Goal: Task Accomplishment & Management: Manage account settings

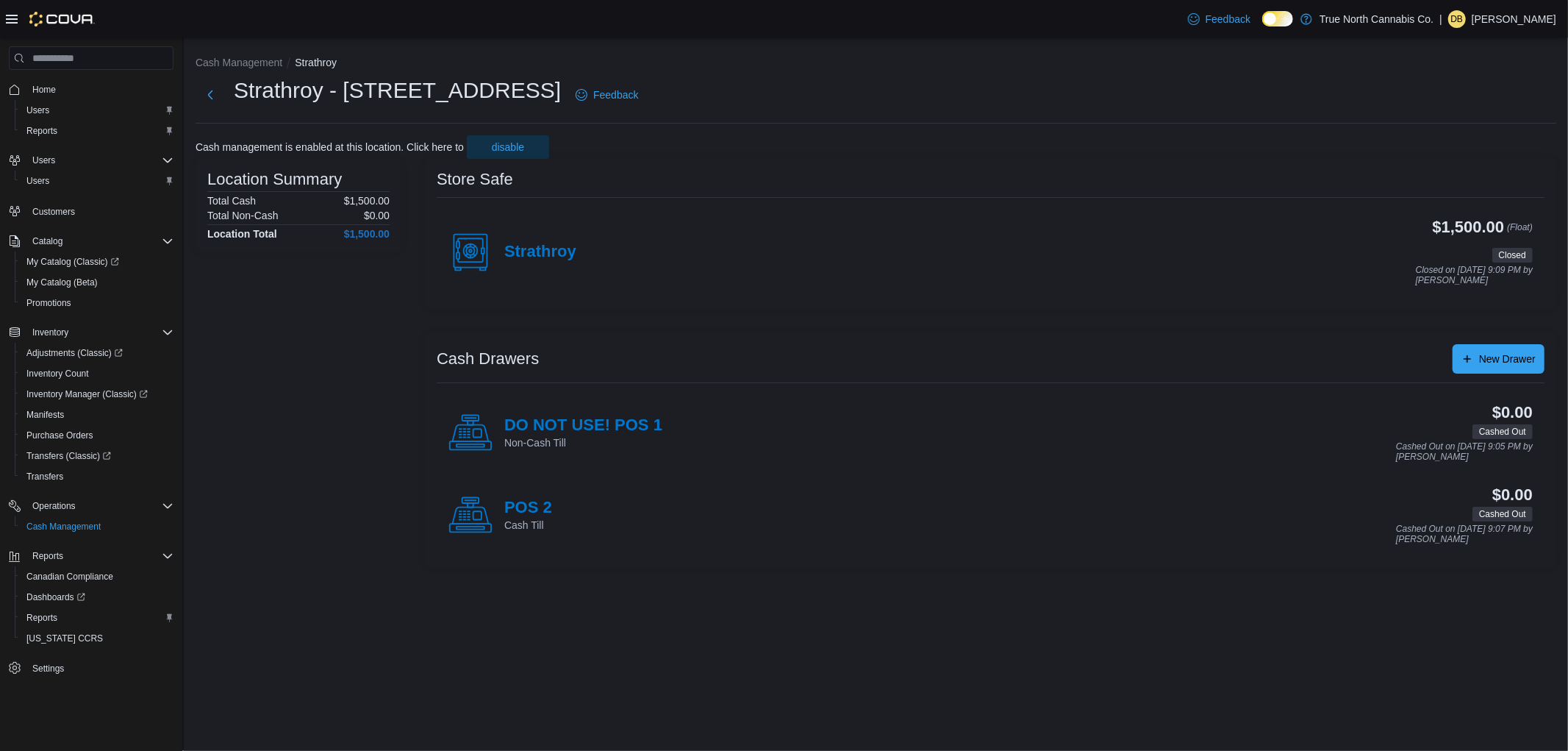
click at [1514, 9] on div "Feedback Dark Mode True North Cannabis Co. | DB [PERSON_NAME]" at bounding box center [1369, 19] width 374 height 29
click at [1501, 17] on p "[PERSON_NAME]" at bounding box center [1514, 19] width 84 height 18
click at [1464, 142] on span "Sign Out" at bounding box center [1461, 145] width 39 height 15
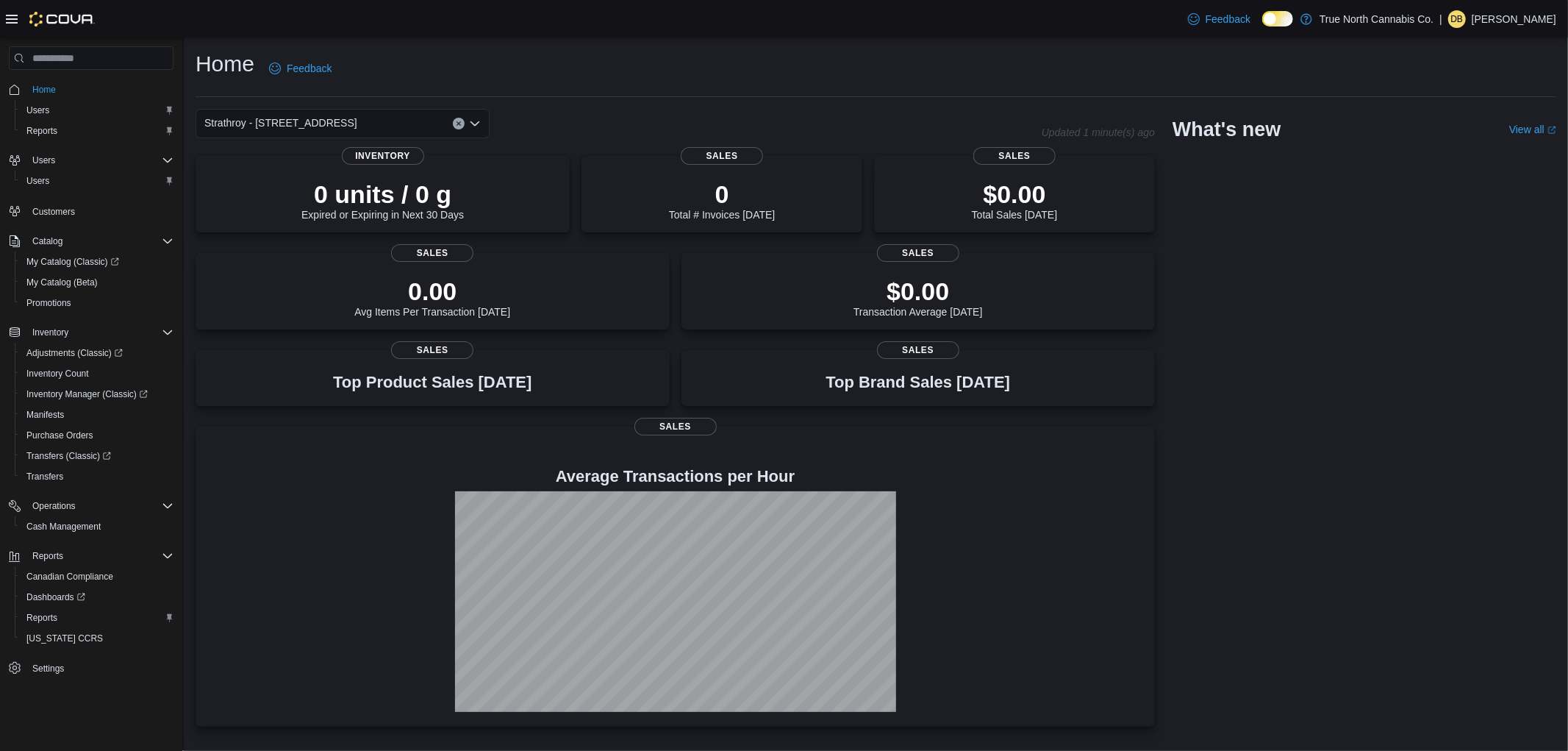
click at [1486, 28] on div "Feedback Dark Mode True North Cannabis Co. | DB Dominic Buzzell" at bounding box center [1369, 19] width 374 height 29
click at [1484, 15] on p "Dominic Buzzell" at bounding box center [1514, 19] width 84 height 18
click at [1484, 151] on button "Sign Out" at bounding box center [1483, 146] width 136 height 24
